Goal: Task Accomplishment & Management: Manage account settings

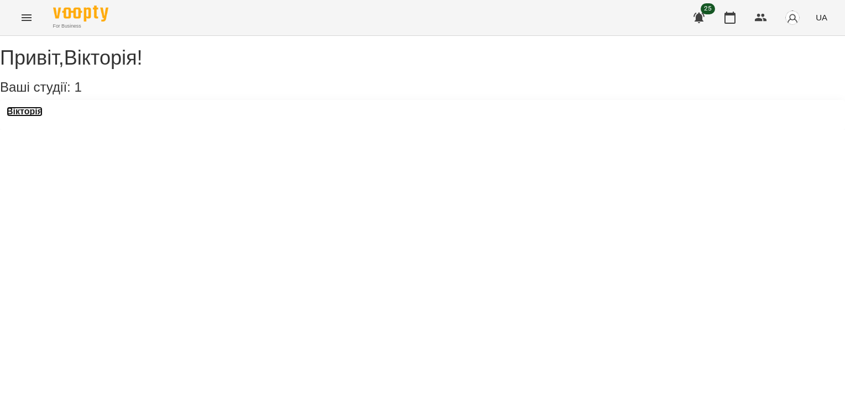
click at [28, 117] on h3 "Вікторія" at bounding box center [25, 112] width 36 height 10
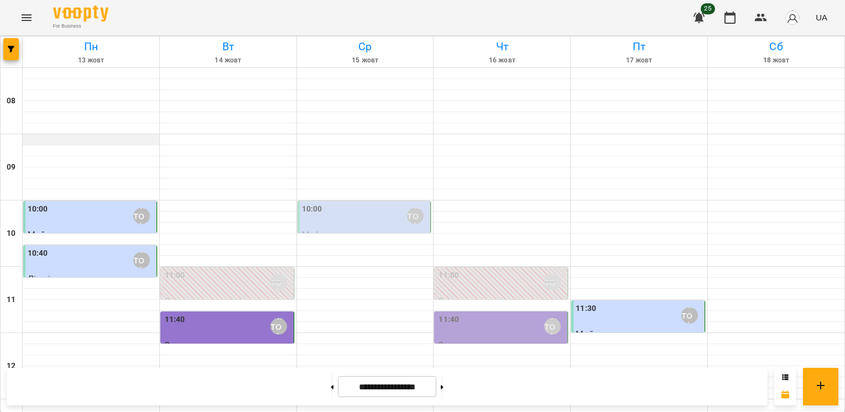
scroll to position [501, 0]
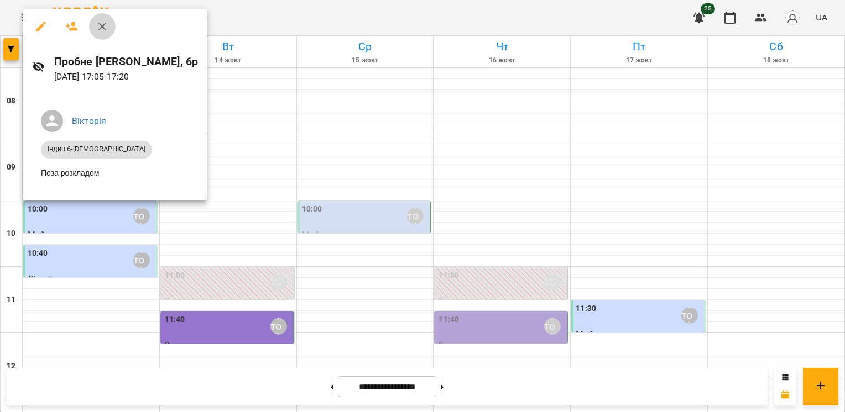
click at [105, 30] on icon "button" at bounding box center [102, 26] width 13 height 13
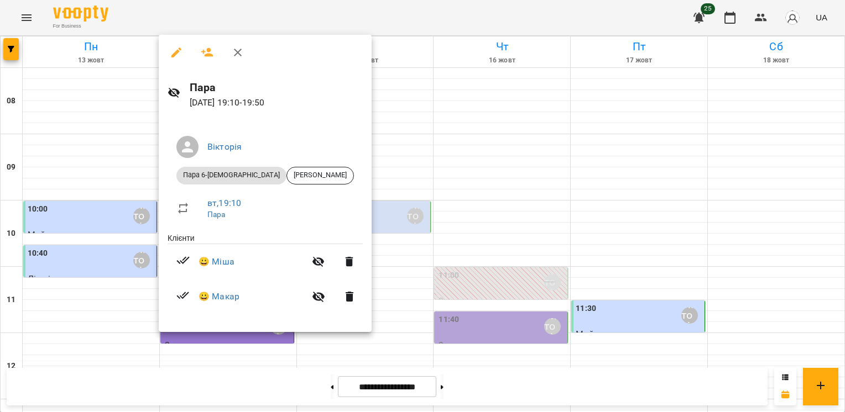
click at [239, 56] on icon "button" at bounding box center [237, 52] width 13 height 13
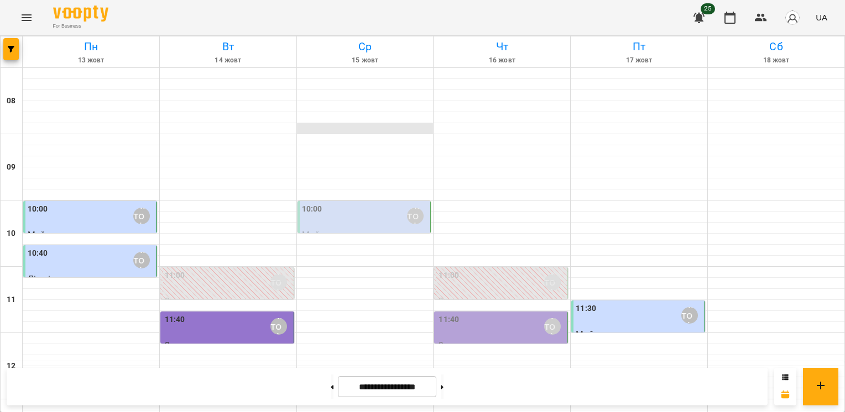
scroll to position [387, 0]
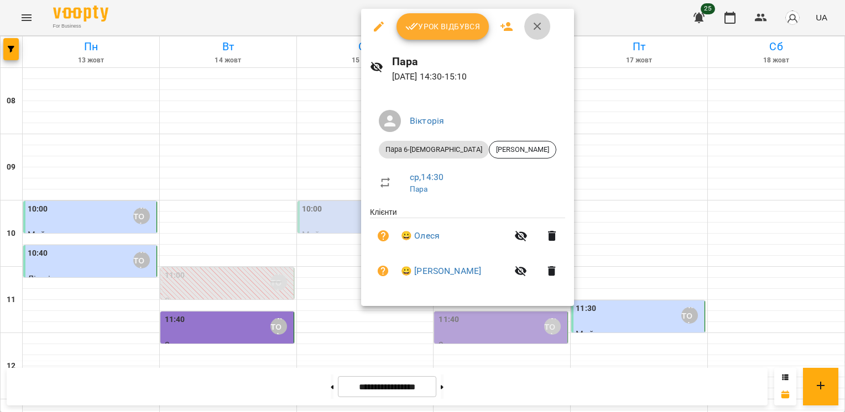
click at [538, 27] on icon "button" at bounding box center [537, 26] width 13 height 13
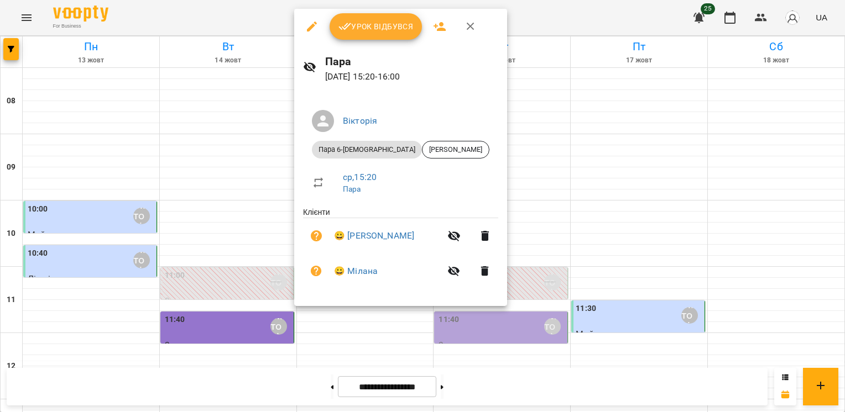
click at [469, 25] on icon "button" at bounding box center [471, 27] width 8 height 8
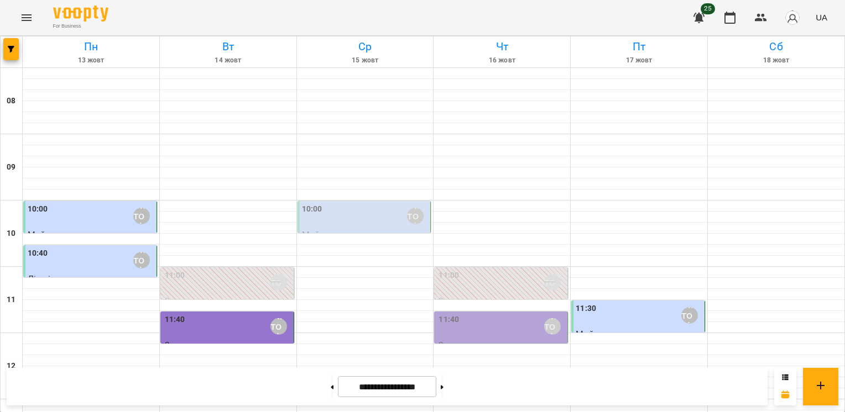
scroll to position [501, 0]
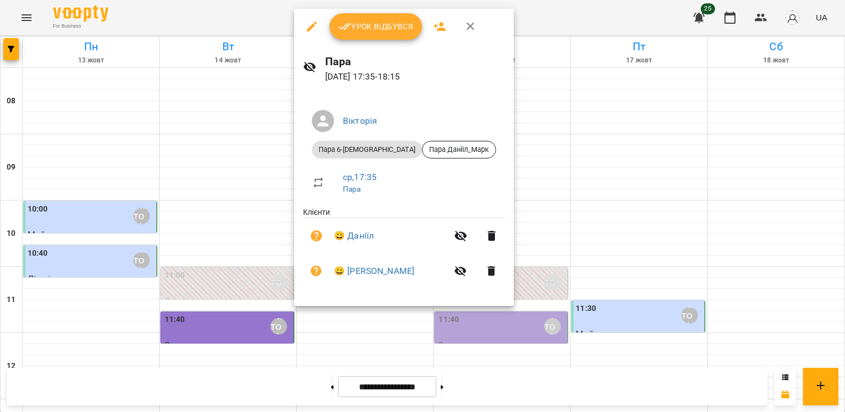
click at [469, 30] on icon "button" at bounding box center [470, 26] width 13 height 13
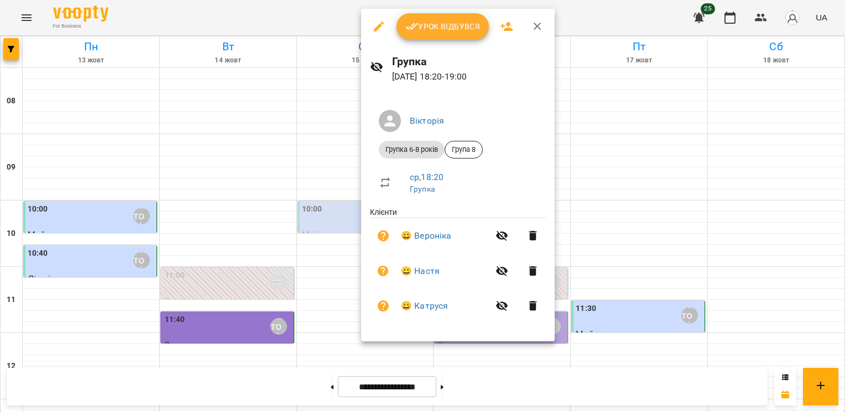
click at [538, 34] on button "button" at bounding box center [537, 26] width 27 height 27
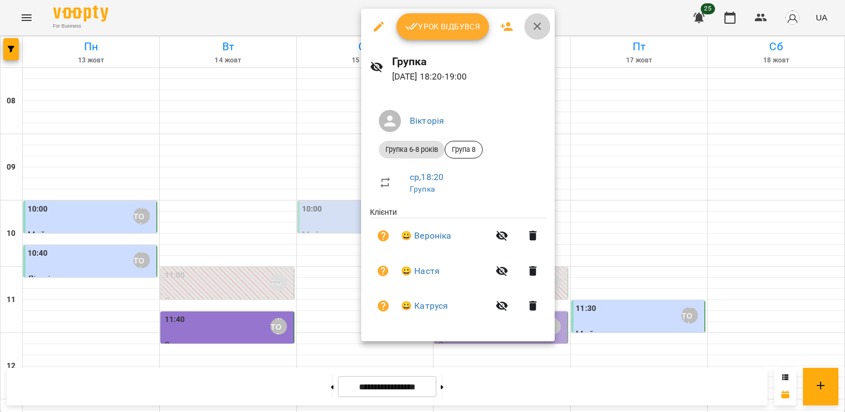
click at [537, 35] on button "button" at bounding box center [537, 26] width 27 height 27
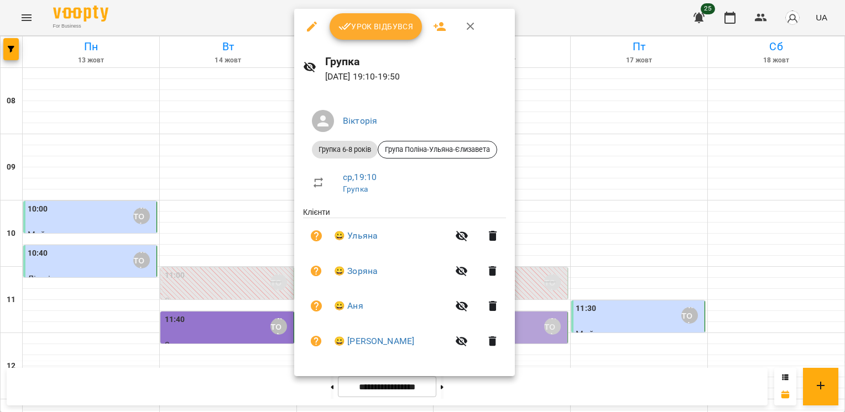
click at [464, 25] on icon "button" at bounding box center [470, 26] width 13 height 13
